Goal: Task Accomplishment & Management: Use online tool/utility

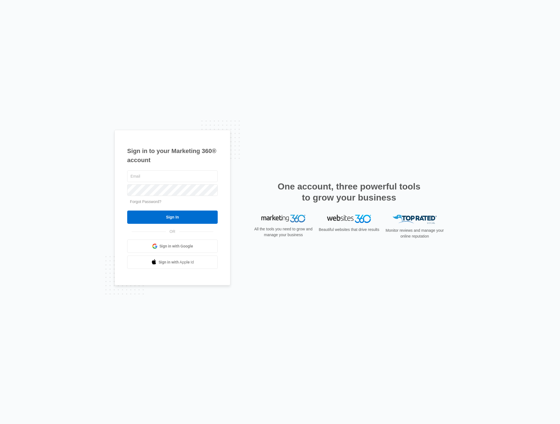
type input "[EMAIL_ADDRESS][DOMAIN_NAME]"
click at [177, 222] on input "Sign In" at bounding box center [172, 216] width 91 height 13
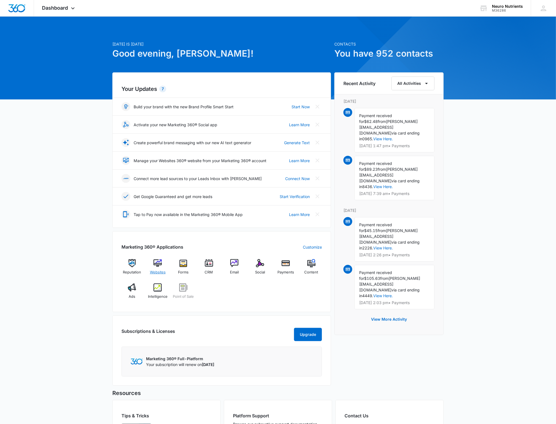
click at [159, 262] on img at bounding box center [157, 263] width 8 height 8
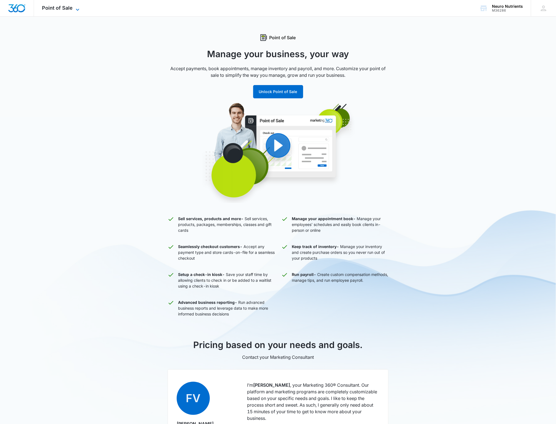
click at [52, 10] on span "Point of Sale" at bounding box center [57, 8] width 31 height 6
